Goal: Navigation & Orientation: Find specific page/section

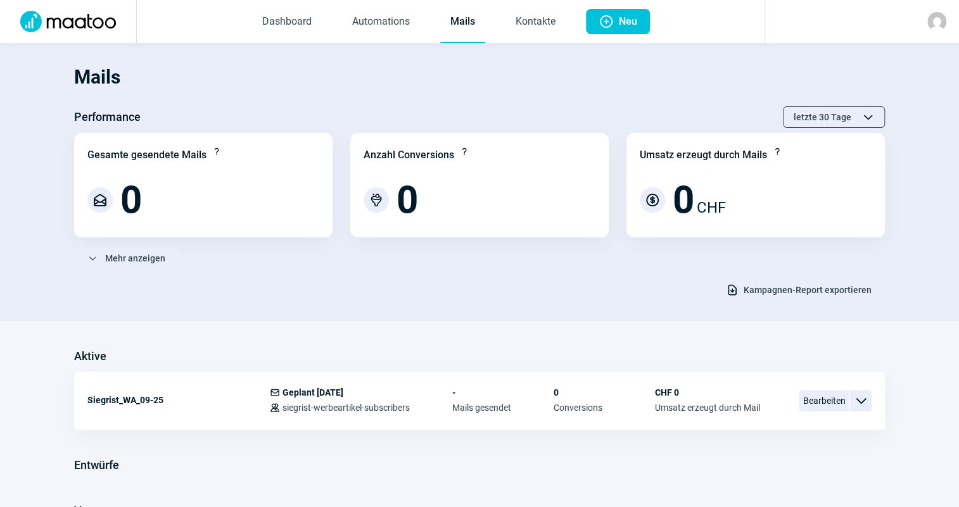
click at [462, 18] on link "Mails" at bounding box center [462, 22] width 45 height 42
click at [252, 24] on link "Dashboard" at bounding box center [287, 22] width 70 height 42
